Goal: Information Seeking & Learning: Check status

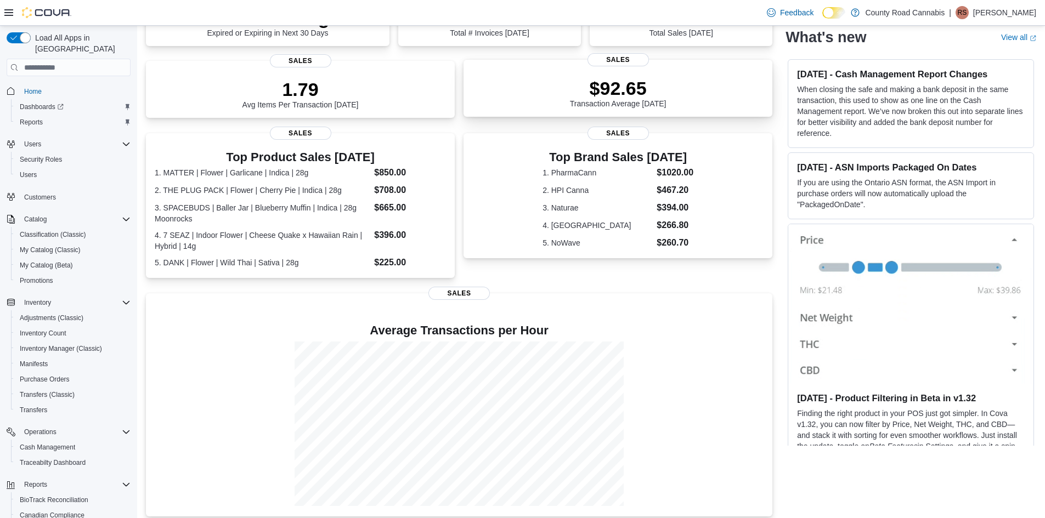
scroll to position [218, 0]
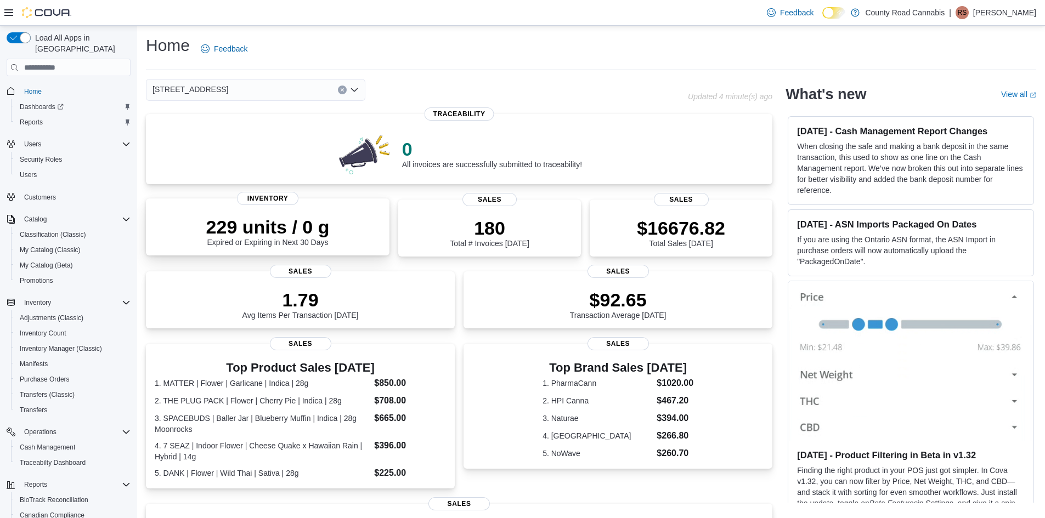
click at [319, 229] on p "229 units / 0 g" at bounding box center [267, 227] width 123 height 22
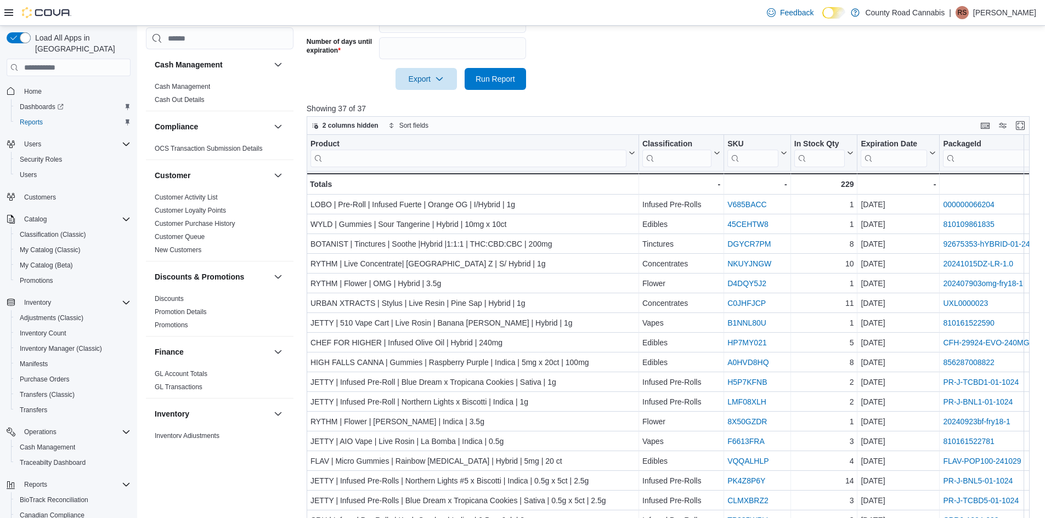
scroll to position [338, 0]
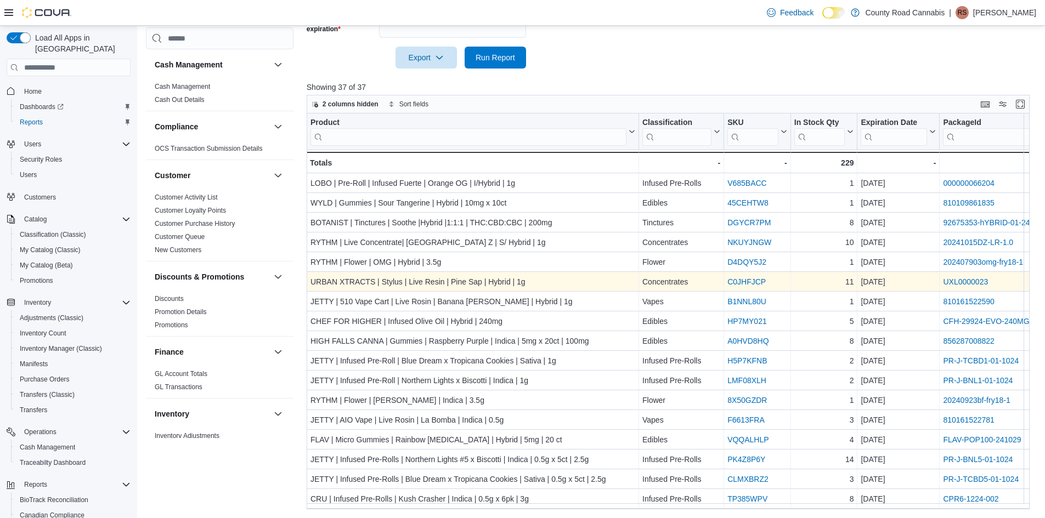
click at [744, 282] on link "C0JHFJCP" at bounding box center [746, 282] width 38 height 9
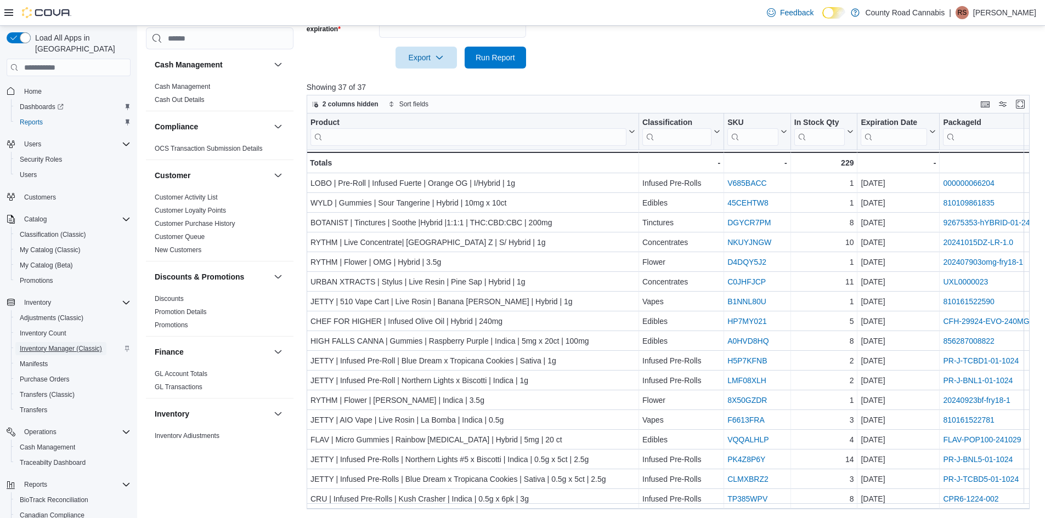
click at [44, 345] on span "Inventory Manager (Classic)" at bounding box center [61, 349] width 82 height 9
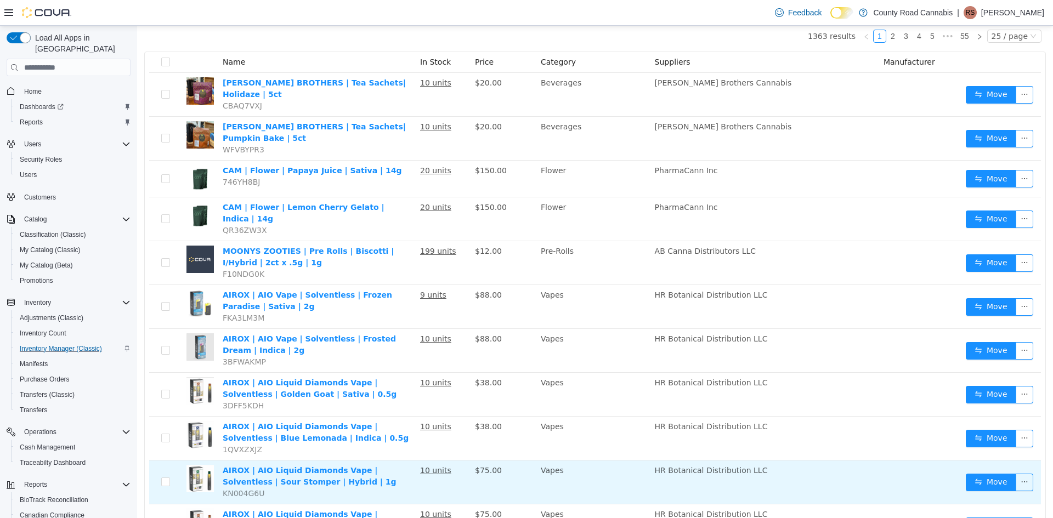
scroll to position [110, 0]
